Goal: Information Seeking & Learning: Learn about a topic

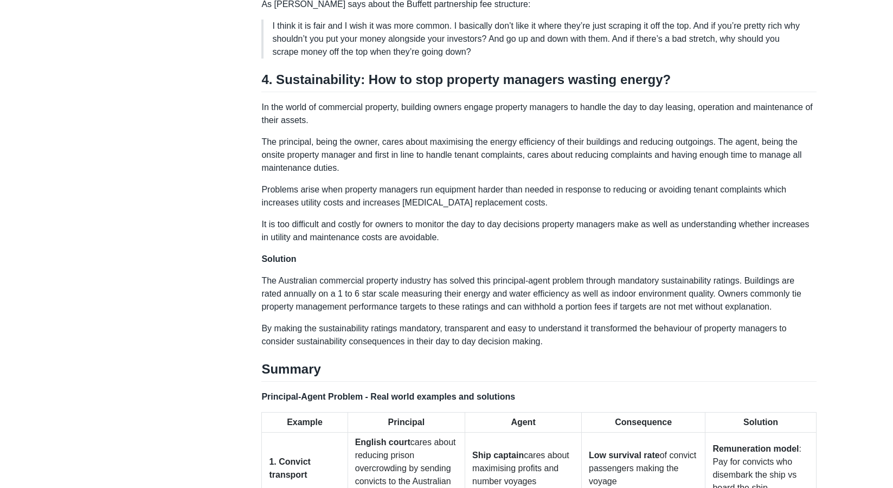
scroll to position [1537, 0]
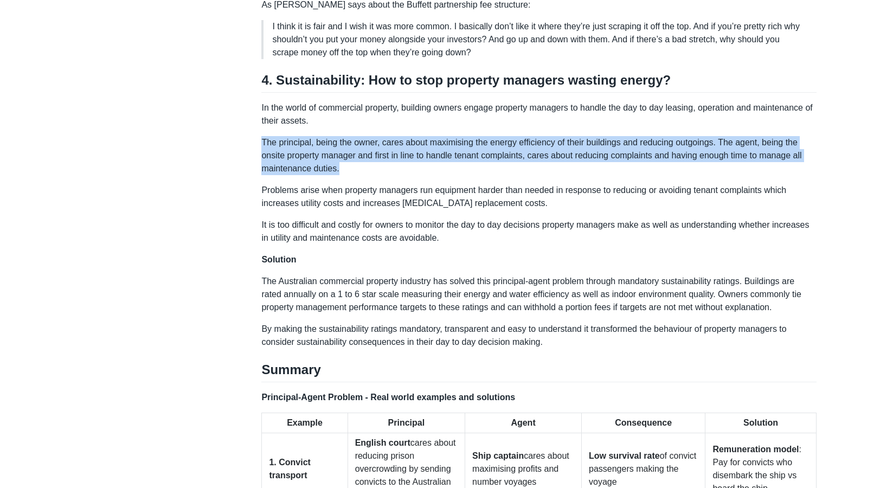
drag, startPoint x: 261, startPoint y: 130, endPoint x: 344, endPoint y: 157, distance: 87.8
copy p "The principal, being the owner, cares about maximising the energy efficiency of…"
click at [735, 184] on p "Problems arise when property managers run equipment harder than needed in respo…" at bounding box center [538, 197] width 555 height 26
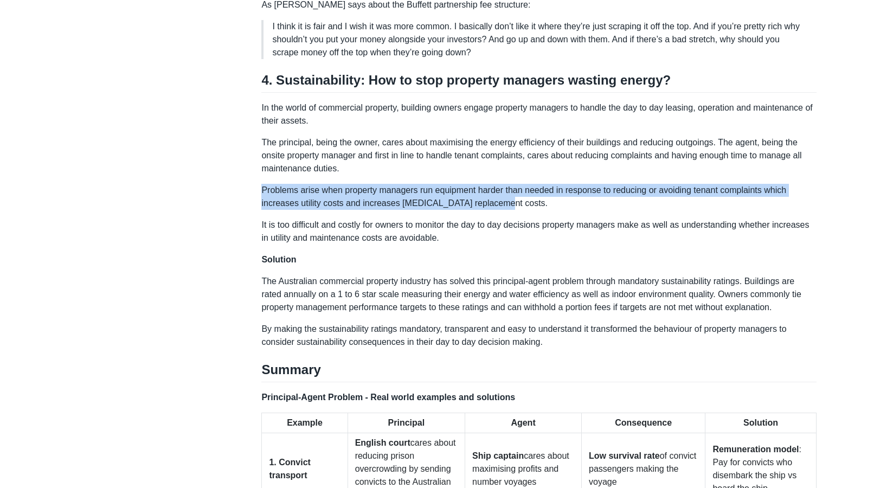
drag, startPoint x: 260, startPoint y: 176, endPoint x: 507, endPoint y: 190, distance: 247.1
copy p "Problems arise when property managers run equipment harder than needed in respo…"
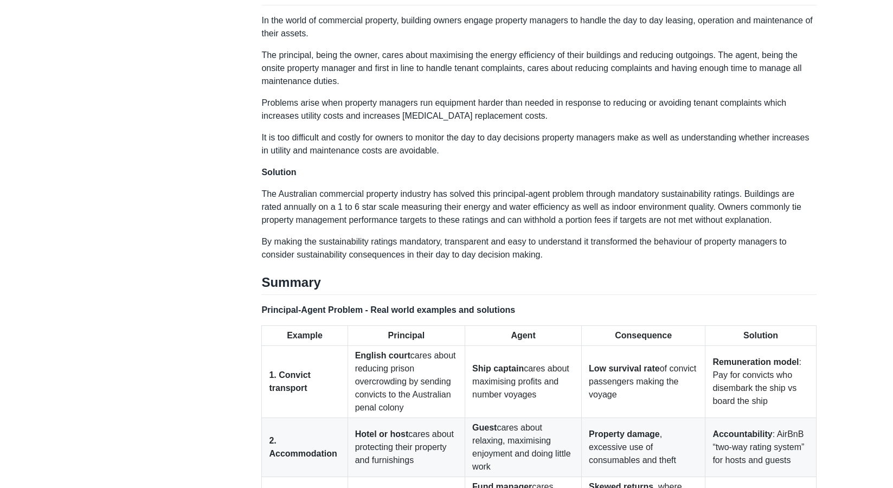
scroll to position [1624, 0]
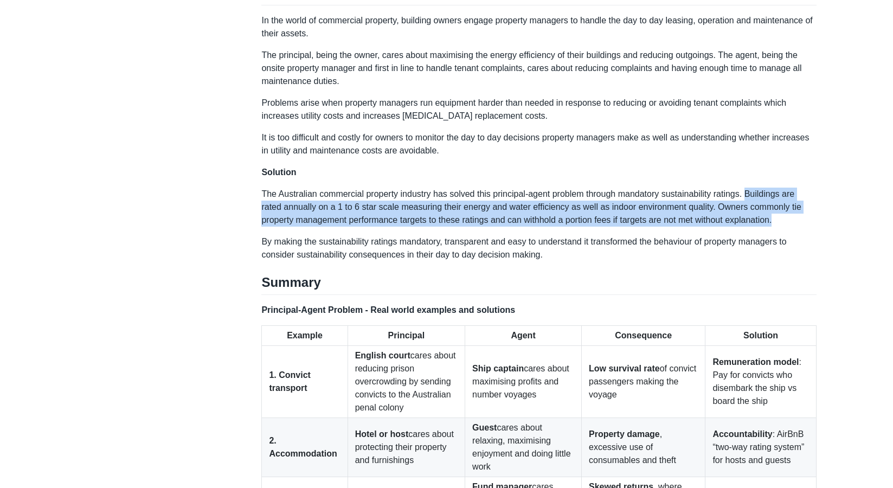
drag, startPoint x: 760, startPoint y: 182, endPoint x: 789, endPoint y: 208, distance: 39.9
click at [789, 208] on p "The Australian commercial property industry has solved this principal-agent pro…" at bounding box center [538, 207] width 555 height 39
copy p "Buildings are rated annually on a 1 to 6 star scale measuring their energy and …"
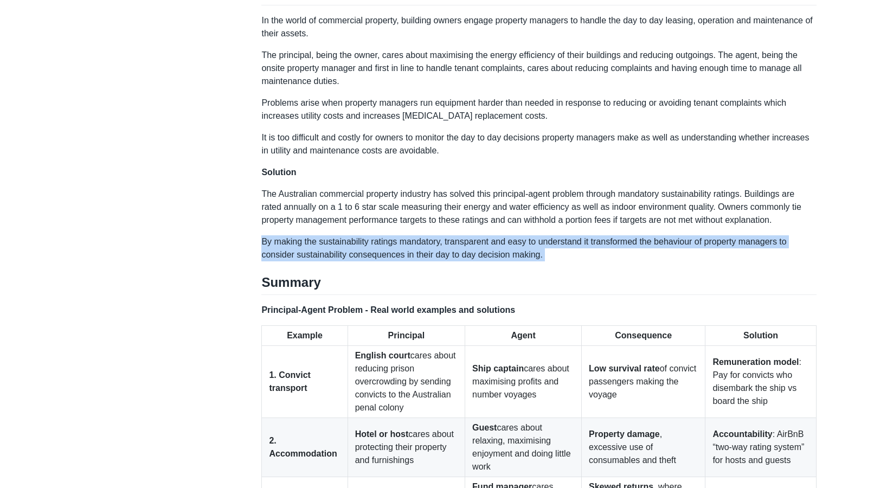
drag, startPoint x: 266, startPoint y: 227, endPoint x: 533, endPoint y: 255, distance: 268.8
copy div "By making the sustainability ratings mandatory, transparent and easy to underst…"
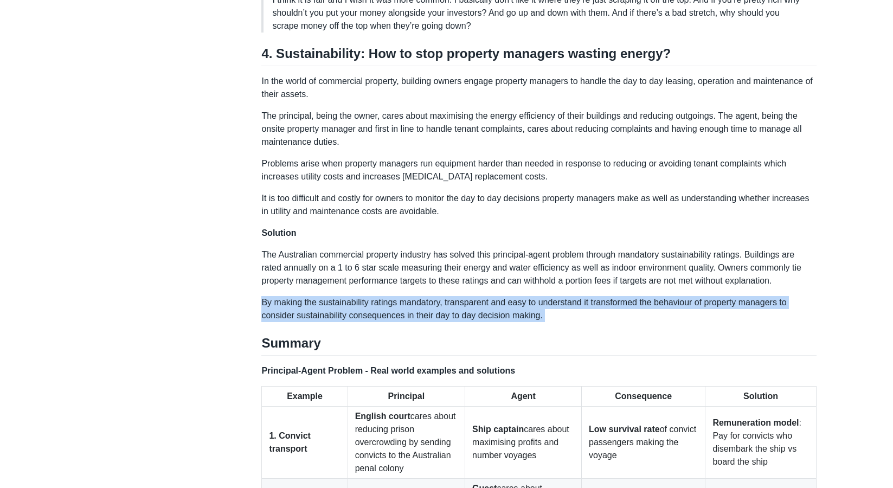
scroll to position [1563, 0]
